Goal: Navigation & Orientation: Find specific page/section

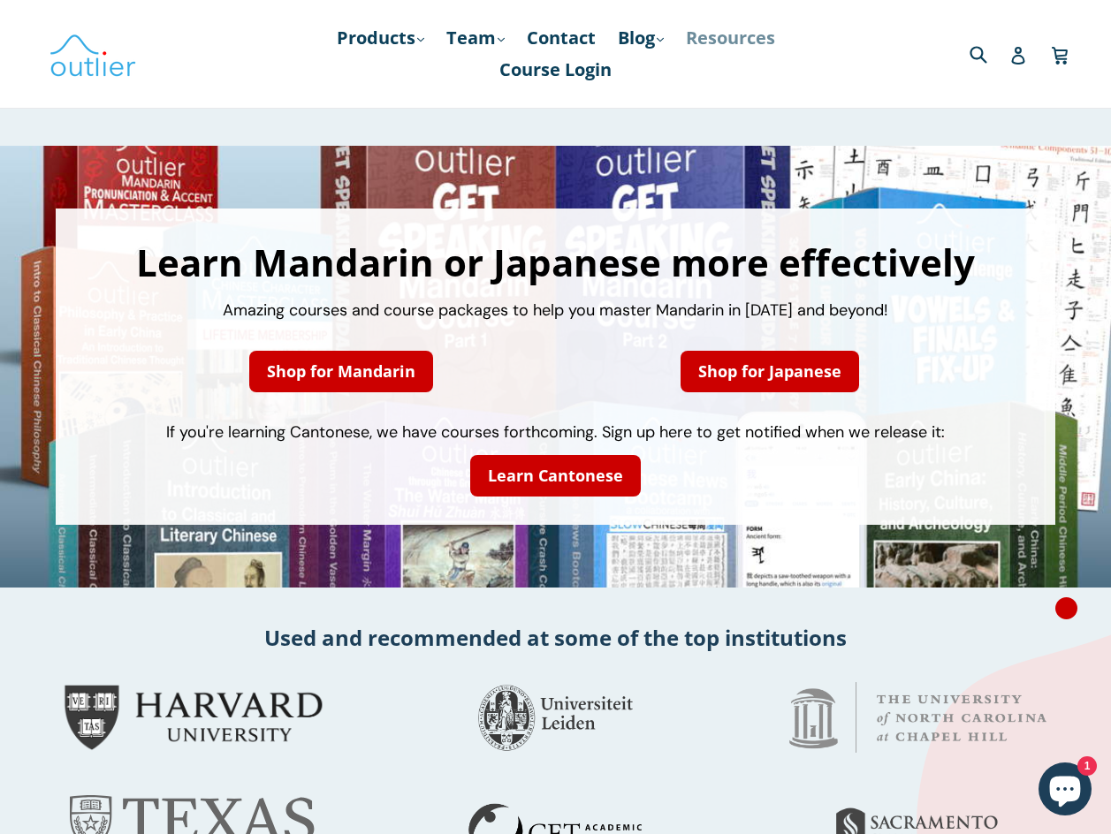
click at [745, 36] on link "Resources" at bounding box center [730, 38] width 107 height 32
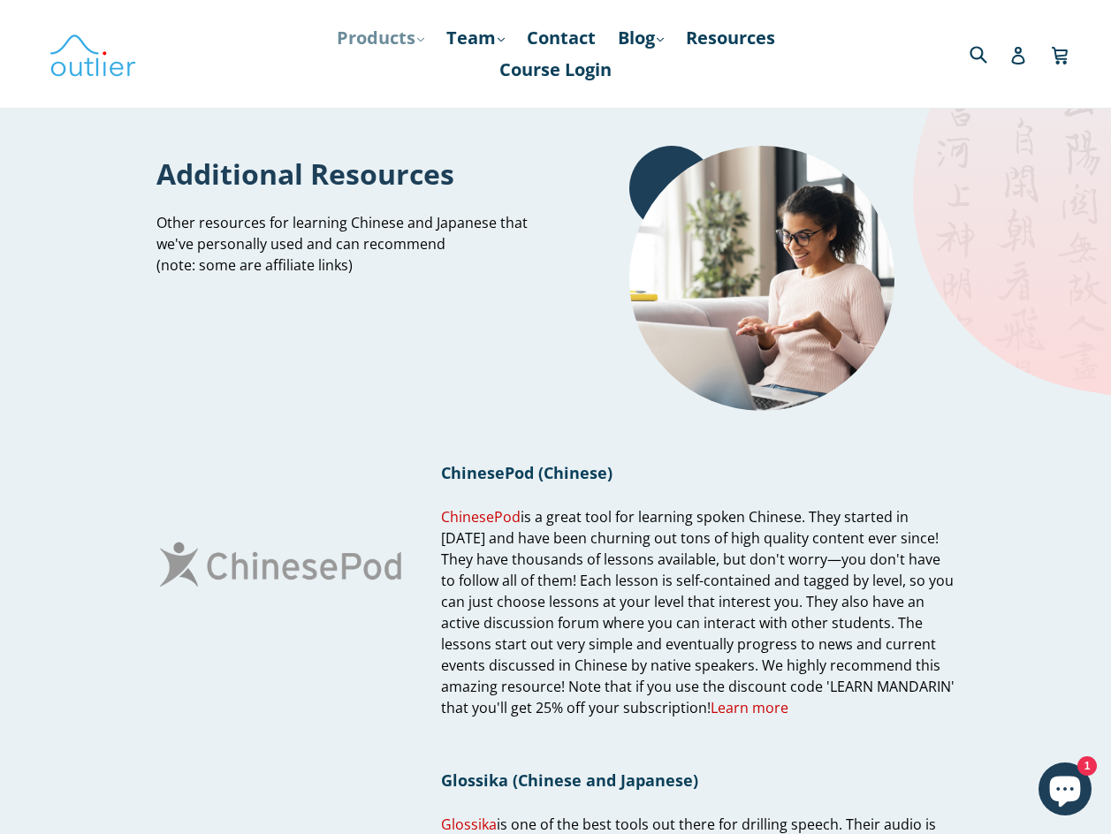
click at [379, 41] on link "Products .cls-1{fill:#231f20} expand" at bounding box center [380, 38] width 105 height 32
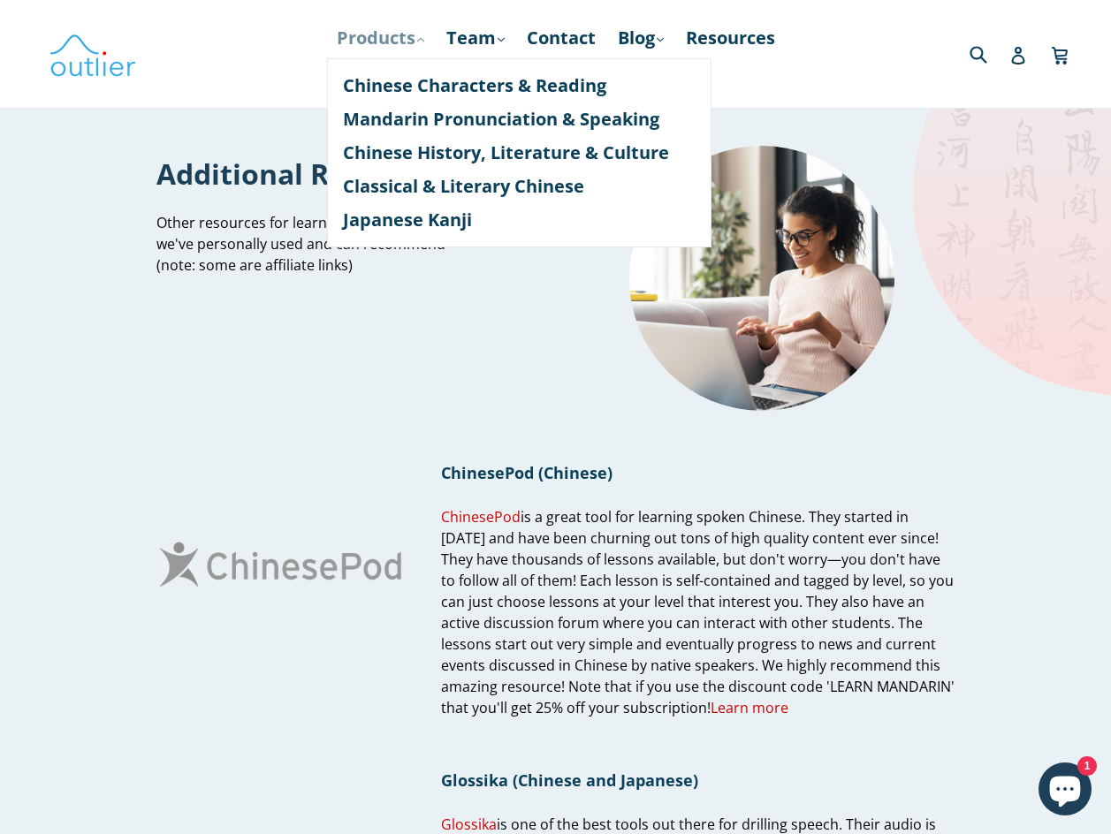
click at [379, 40] on link "Products .cls-1{fill:#231f20} expand" at bounding box center [380, 38] width 105 height 32
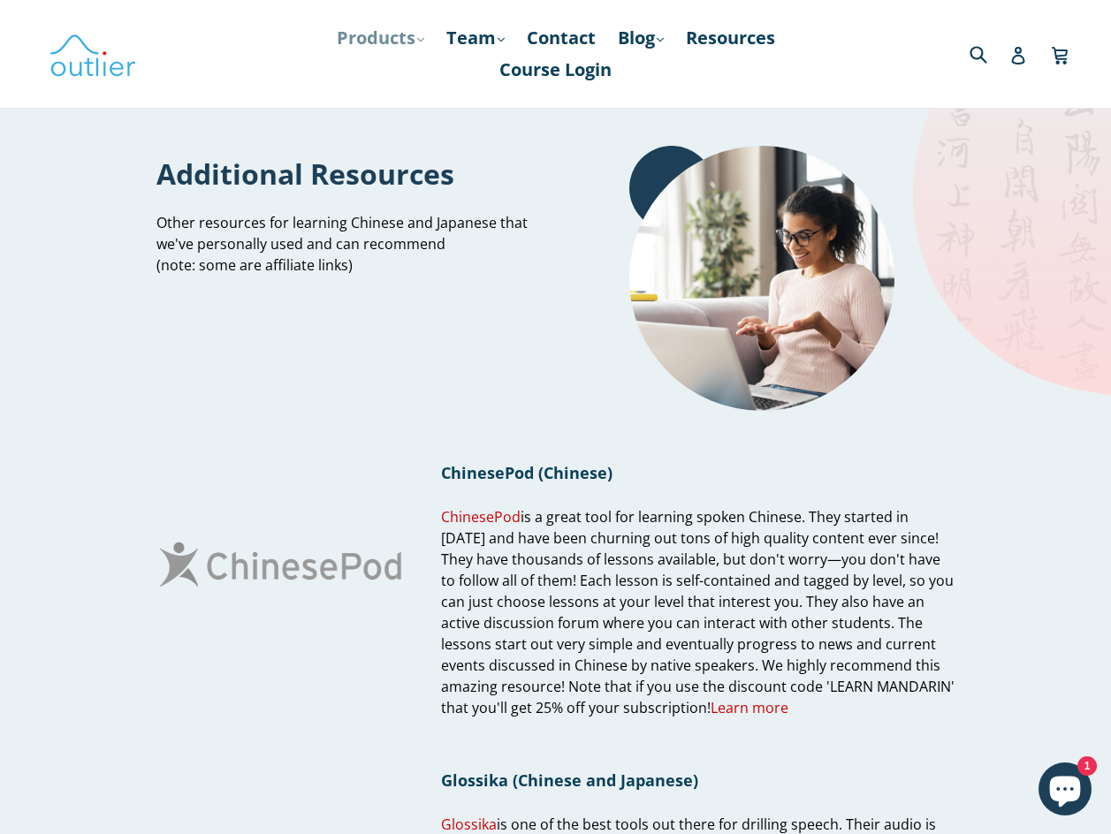
click at [372, 38] on link "Products .cls-1{fill:#231f20} expand" at bounding box center [380, 38] width 105 height 32
click at [475, 39] on link "Team .cls-1{fill:#231f20} expand" at bounding box center [475, 38] width 76 height 32
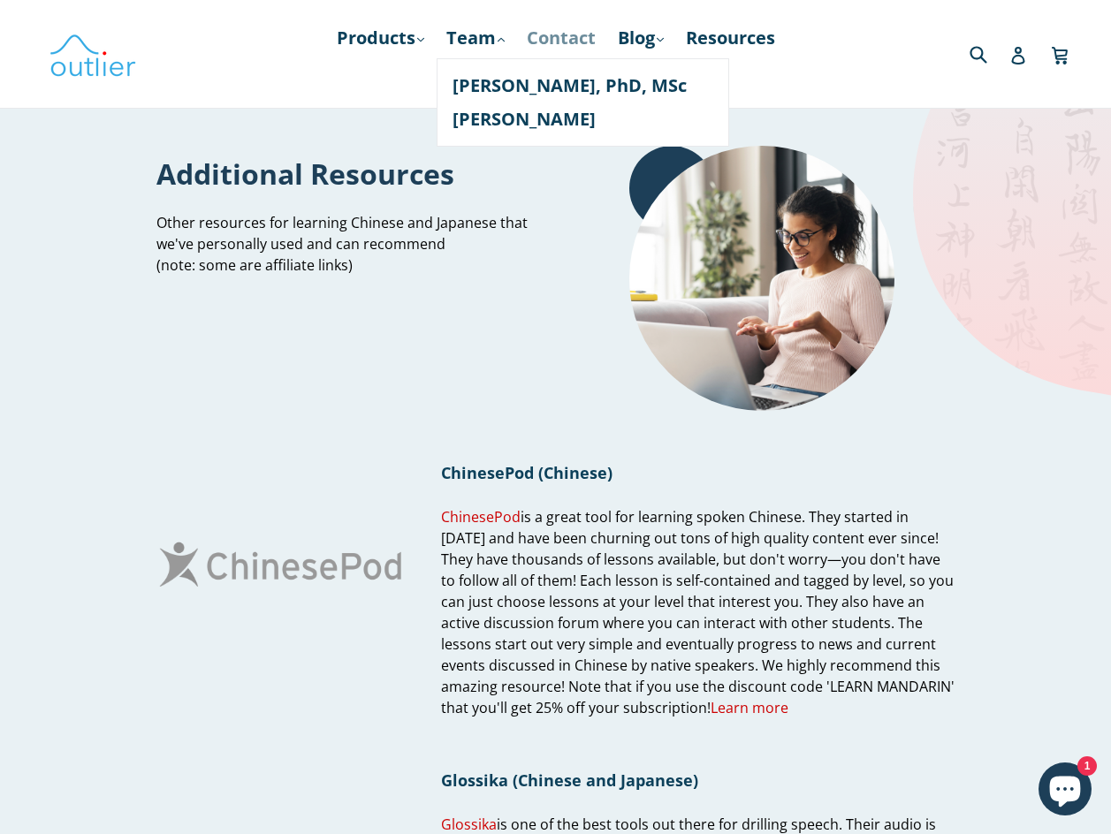
click at [552, 34] on link "Contact" at bounding box center [561, 38] width 87 height 32
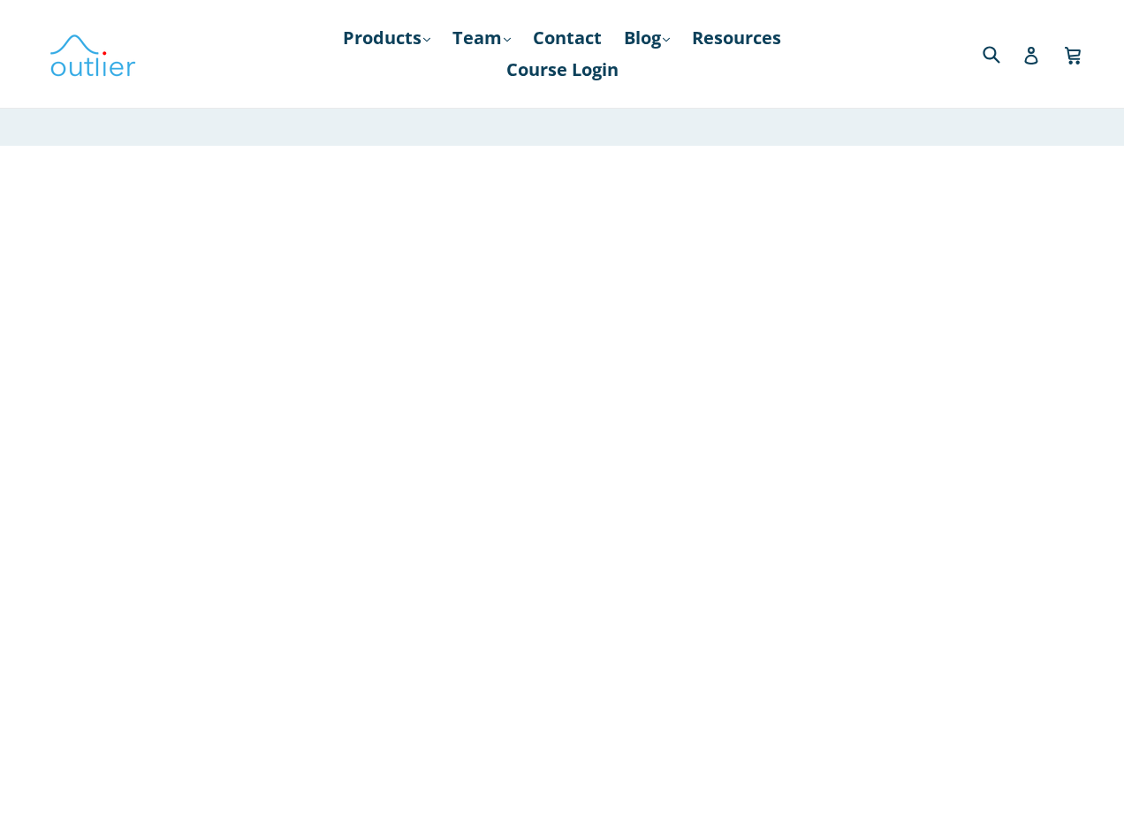
click at [647, 37] on link "Blog .cls-1{fill:#231f20} expand" at bounding box center [647, 38] width 64 height 32
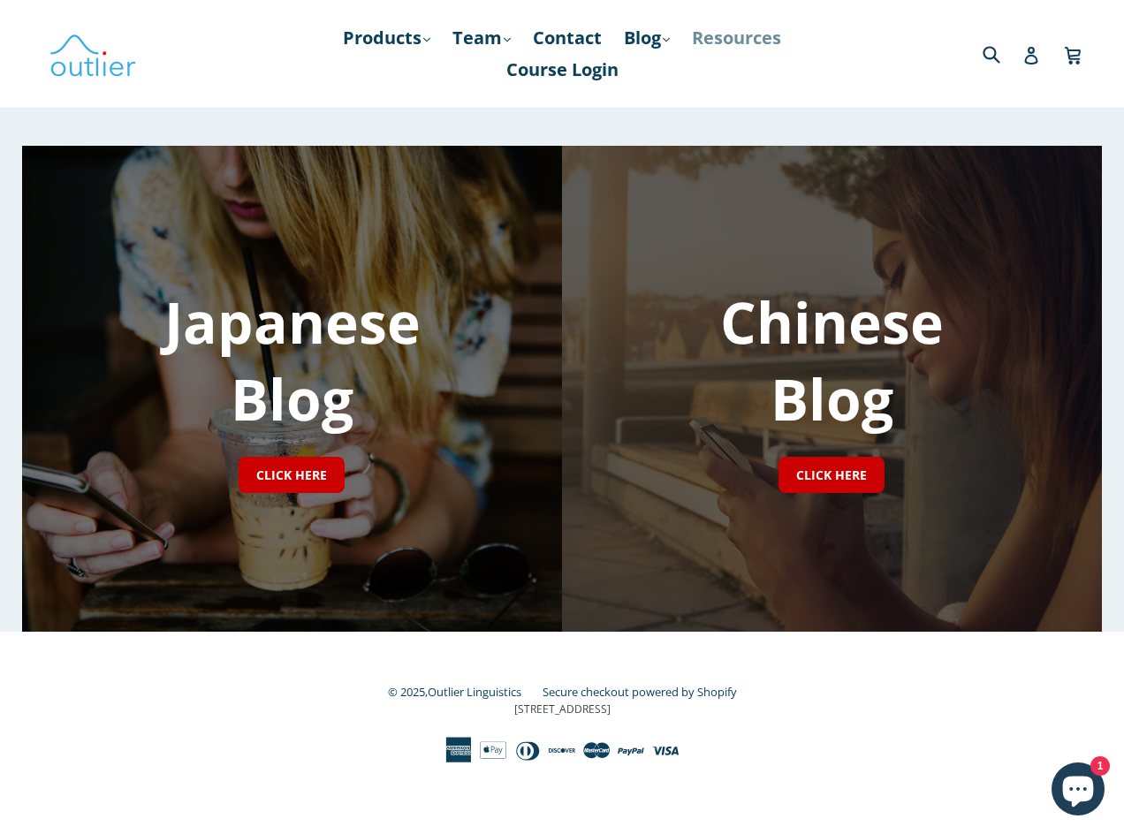
click at [738, 36] on link "Resources" at bounding box center [736, 38] width 107 height 32
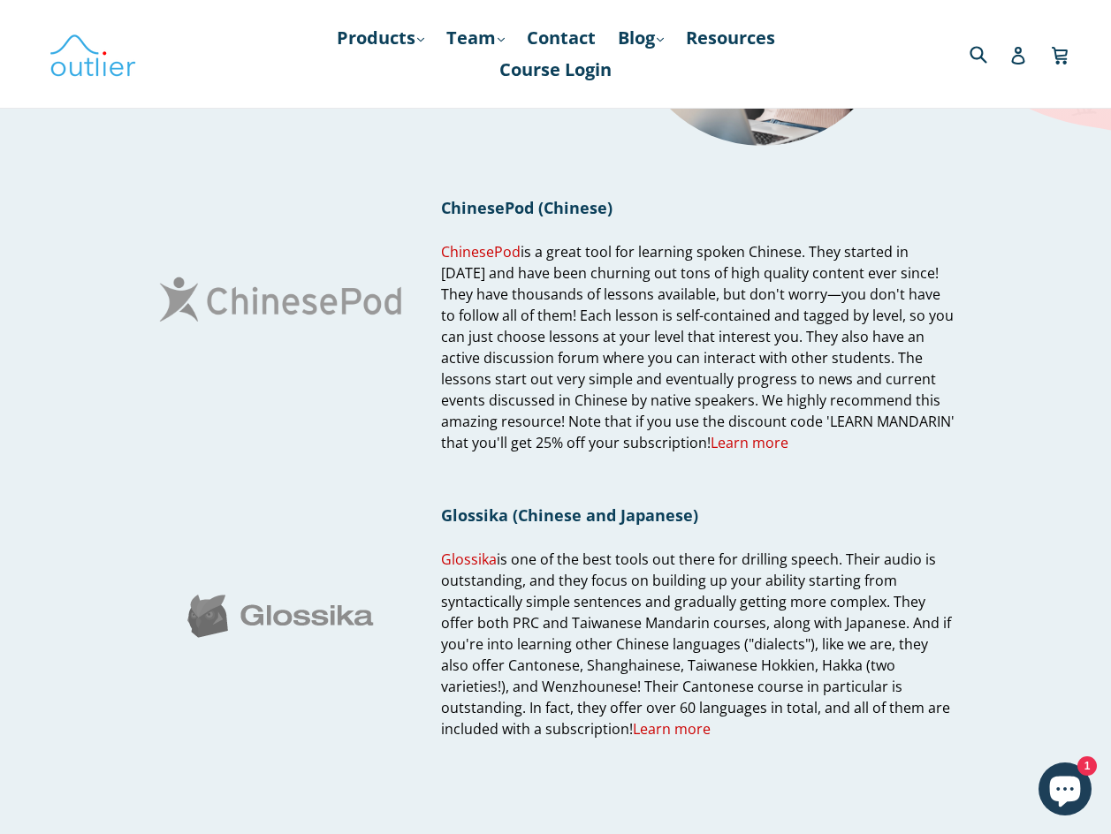
scroll to position [619, 0]
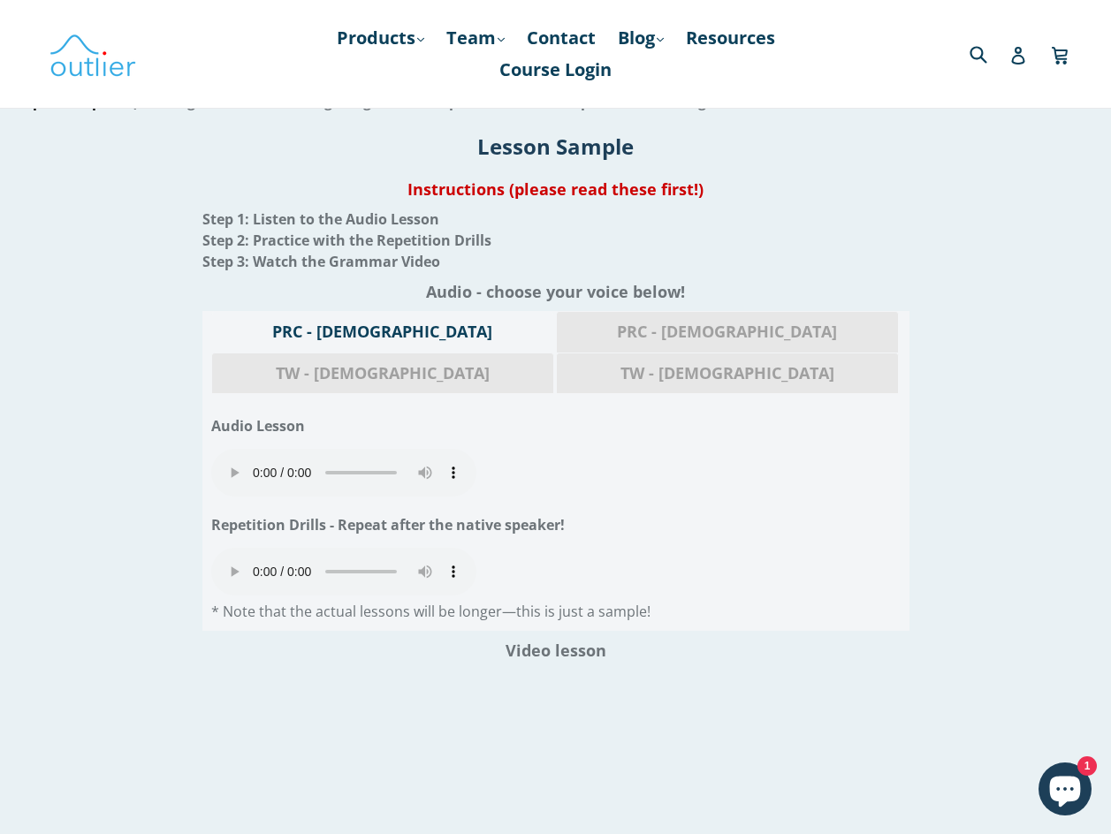
scroll to position [1706, 0]
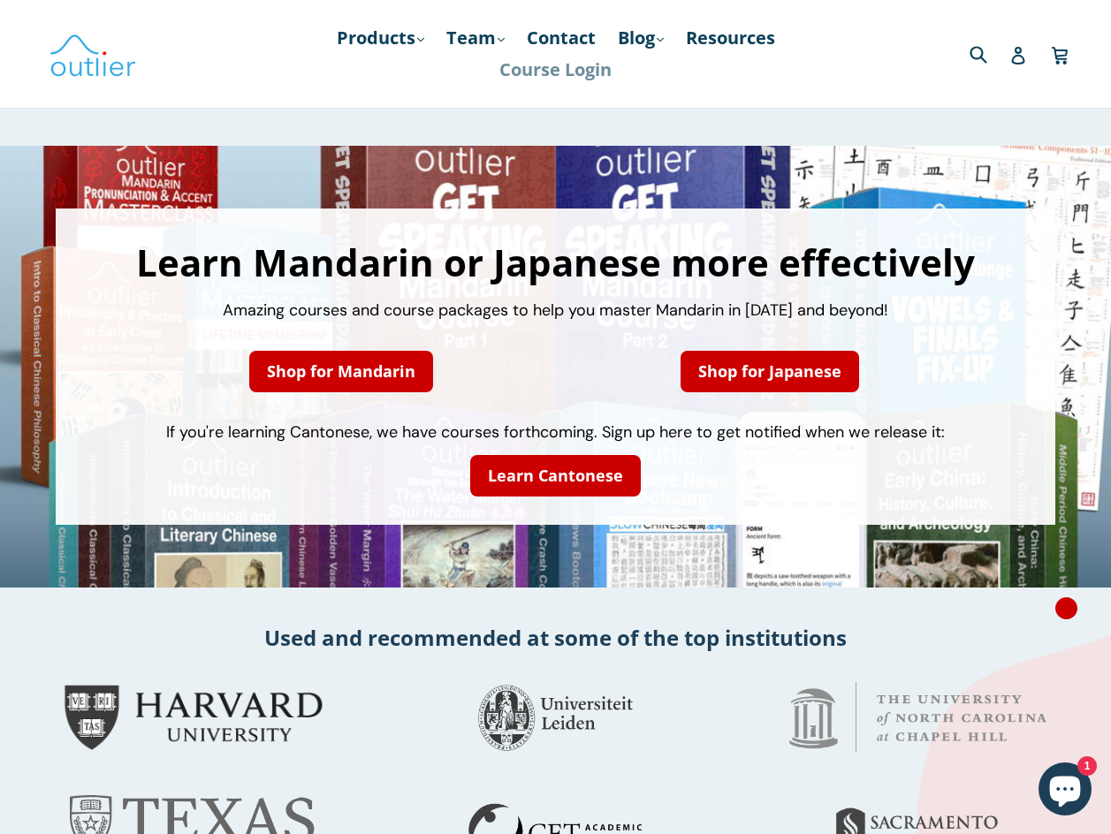
click at [559, 69] on link "Course Login" at bounding box center [555, 70] width 130 height 32
